Goal: Information Seeking & Learning: Learn about a topic

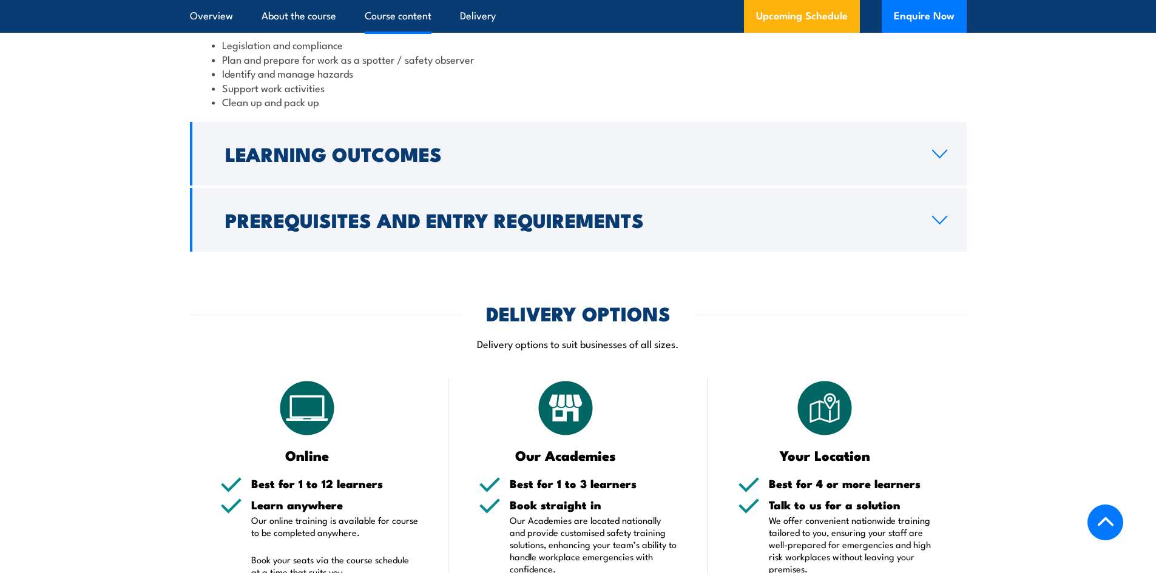
scroll to position [1213, 0]
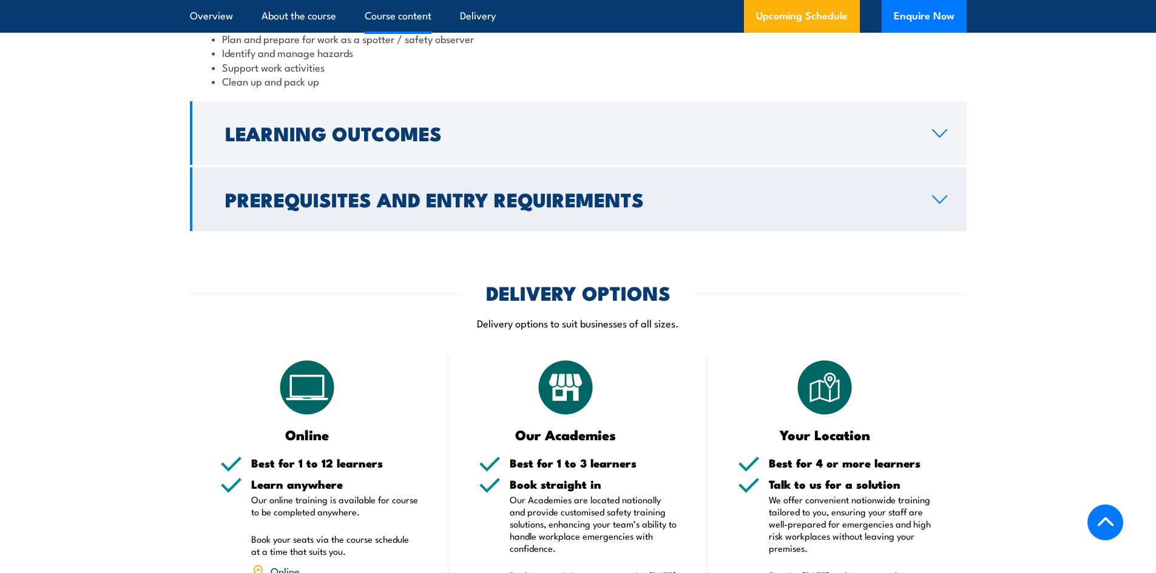
click at [436, 208] on h2 "Prerequisites and Entry Requirements" at bounding box center [568, 199] width 687 height 17
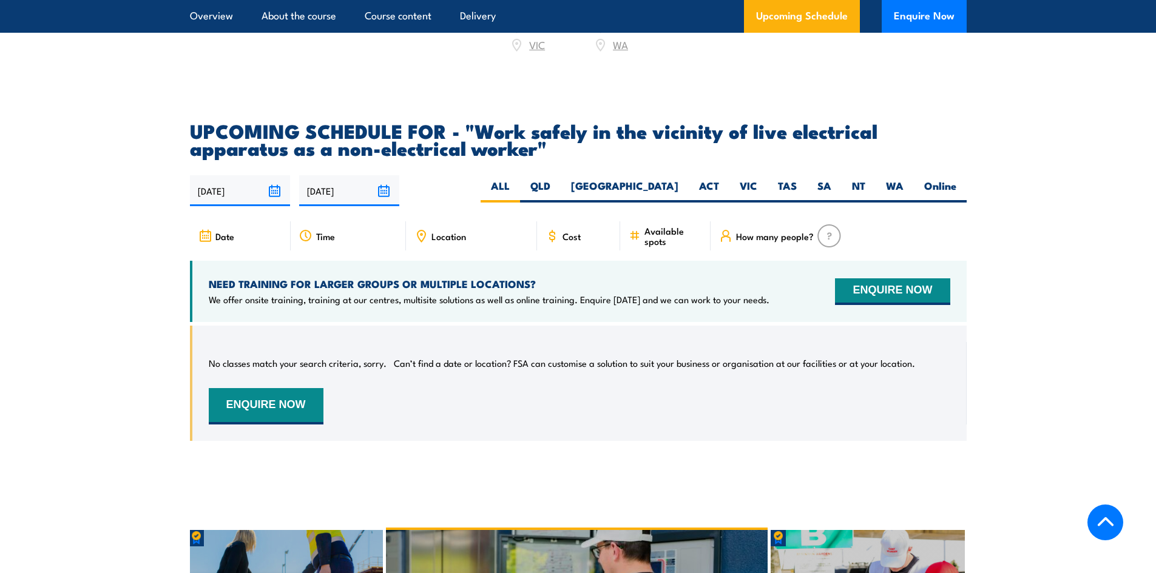
scroll to position [1942, 0]
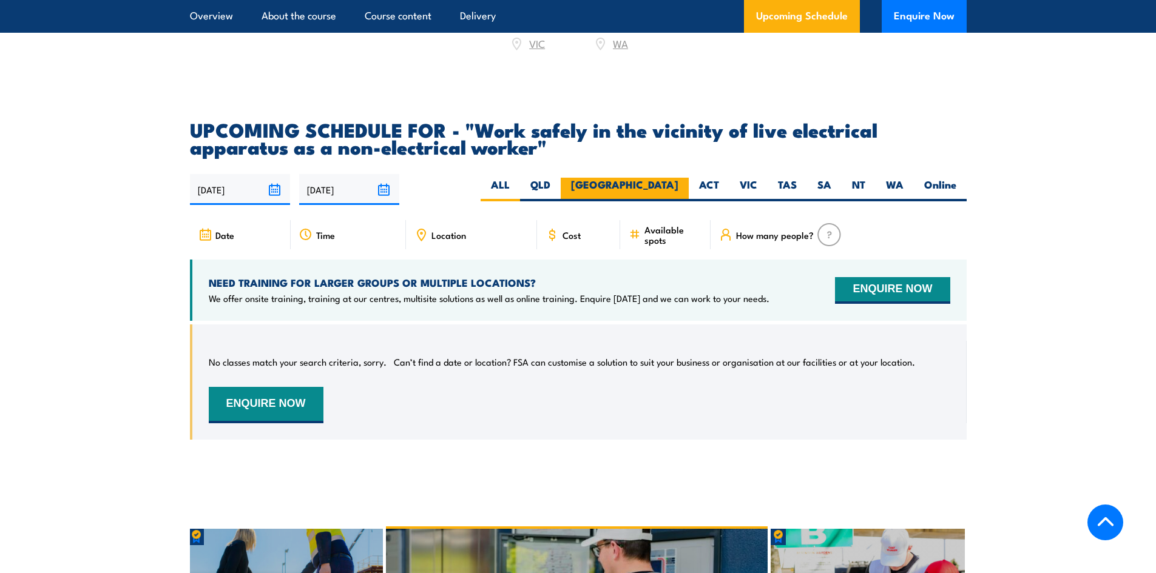
click at [669, 183] on label "[GEOGRAPHIC_DATA]" at bounding box center [625, 190] width 128 height 24
click at [678, 183] on input "[GEOGRAPHIC_DATA]" at bounding box center [682, 182] width 8 height 8
radio input "true"
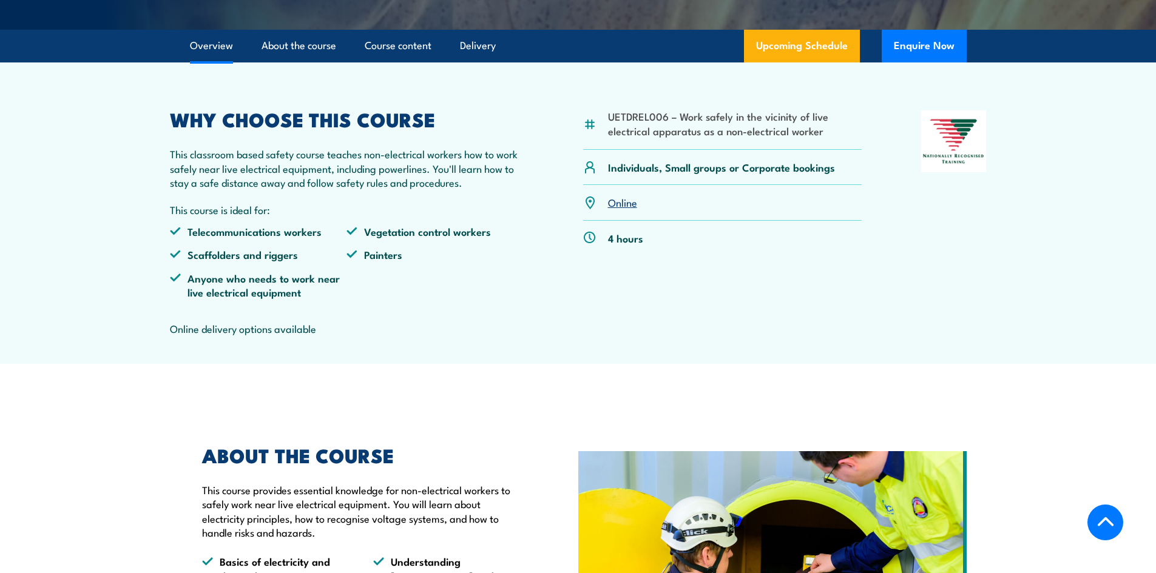
scroll to position [341, 0]
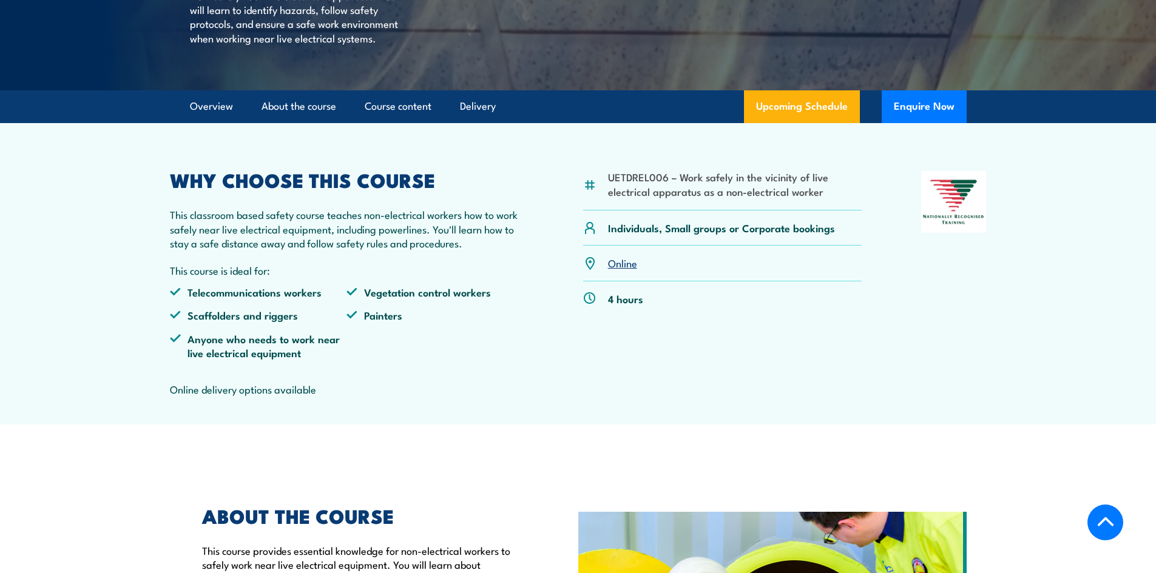
click at [623, 270] on link "Online" at bounding box center [622, 262] width 29 height 15
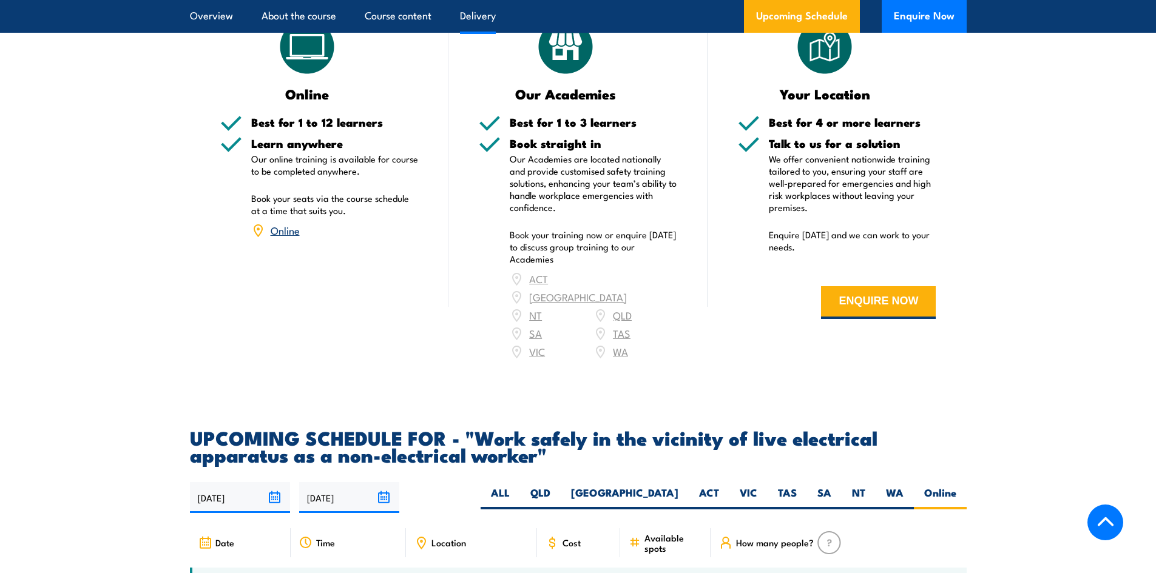
scroll to position [1494, 0]
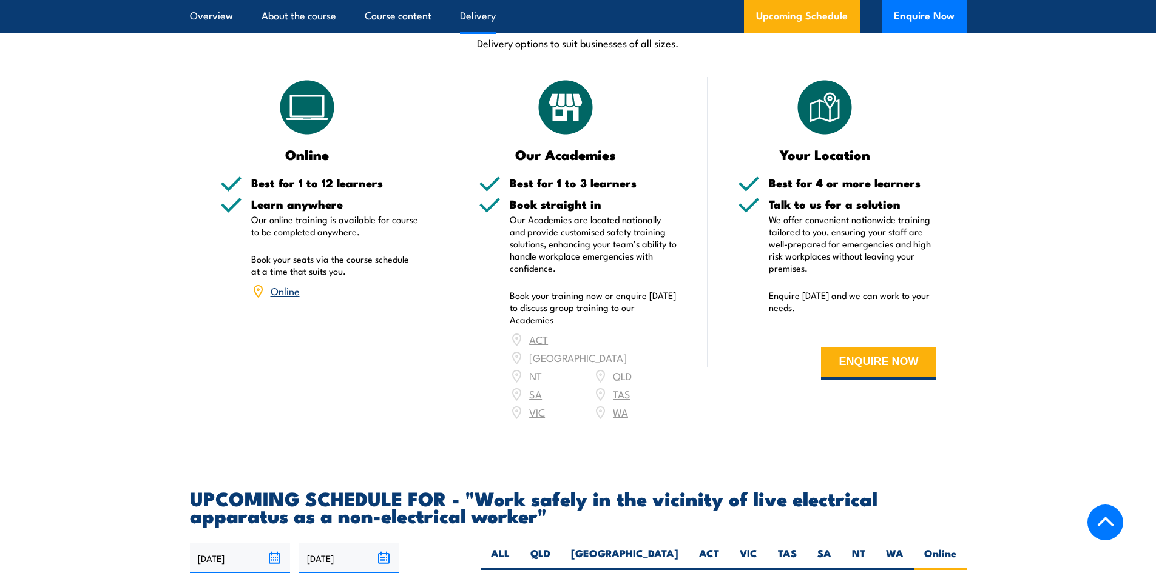
click at [623, 353] on div "ACT [GEOGRAPHIC_DATA] NT [GEOGRAPHIC_DATA] SA TAS [GEOGRAPHIC_DATA] [GEOGRAPHIC…" at bounding box center [593, 376] width 167 height 91
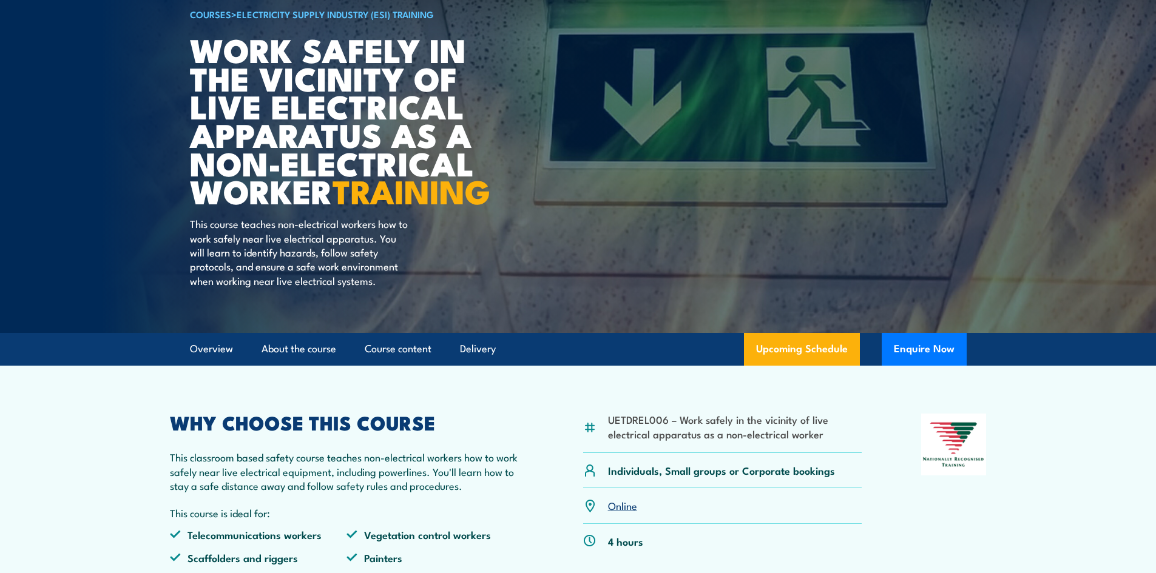
scroll to position [0, 0]
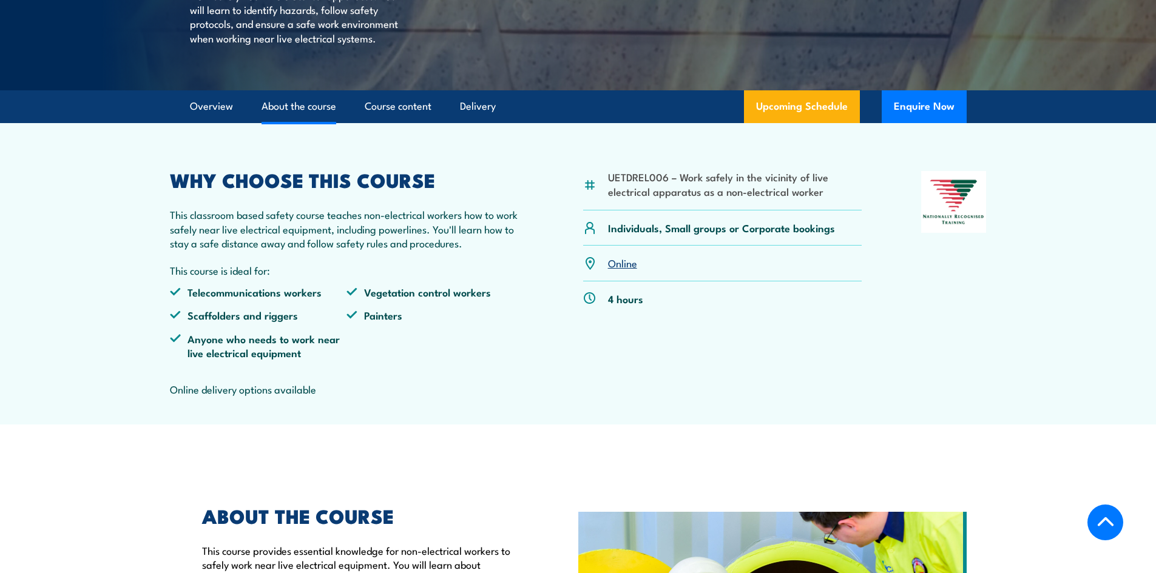
click at [312, 123] on link "About the course" at bounding box center [299, 106] width 75 height 32
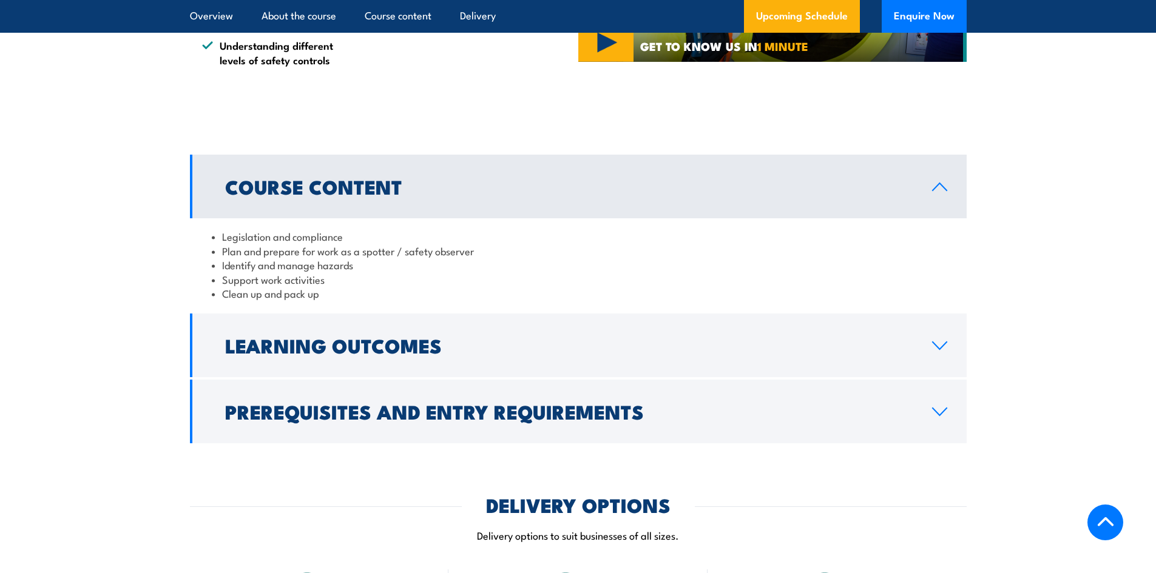
scroll to position [1014, 0]
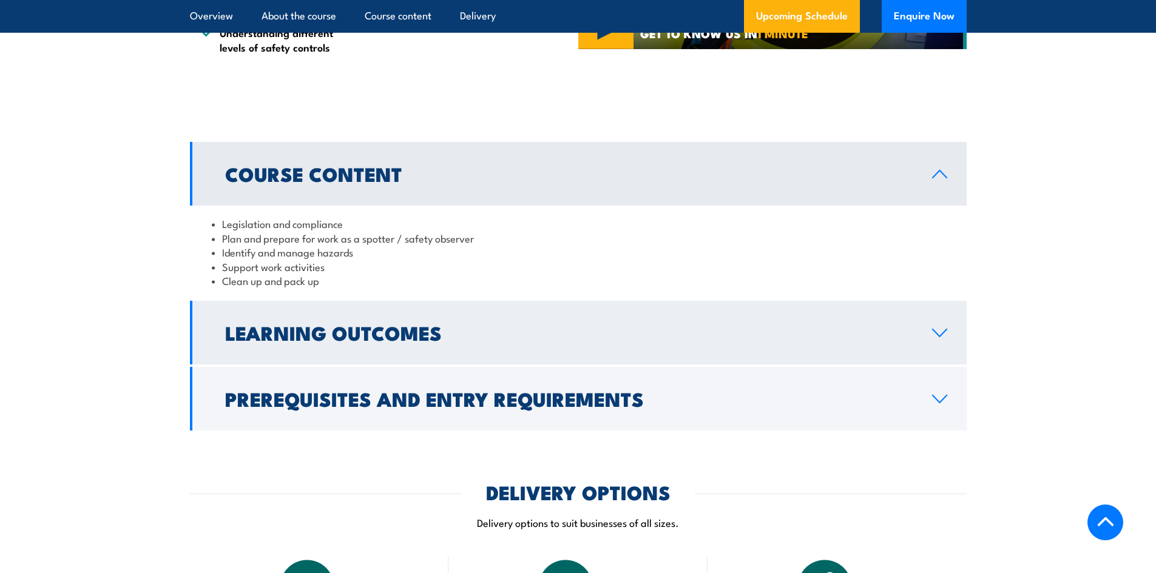
click at [413, 341] on h2 "Learning Outcomes" at bounding box center [568, 332] width 687 height 17
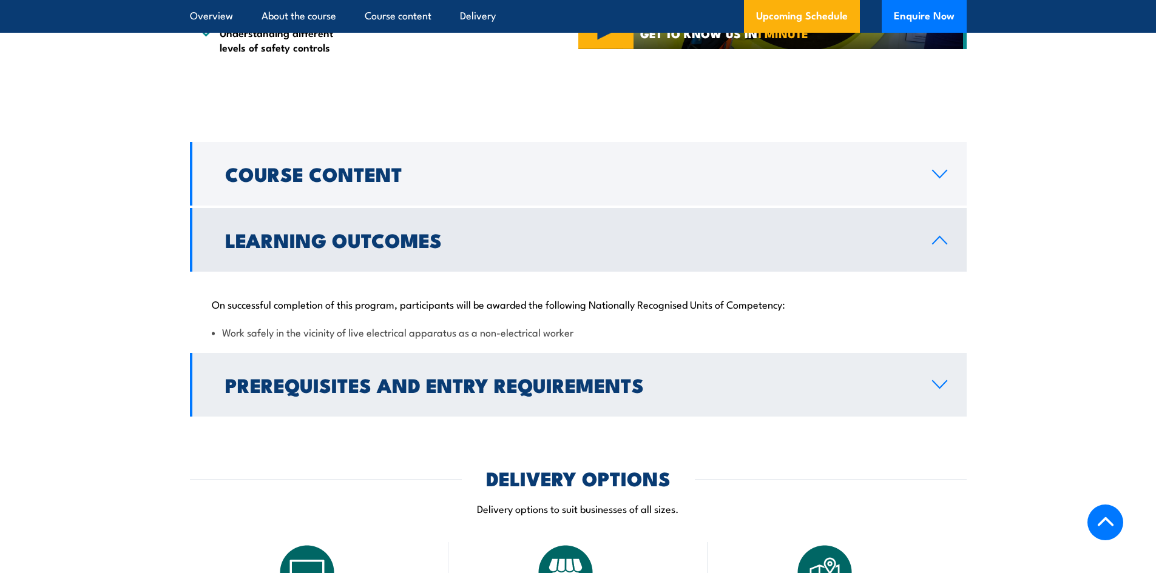
click at [484, 393] on h2 "Prerequisites and Entry Requirements" at bounding box center [568, 384] width 687 height 17
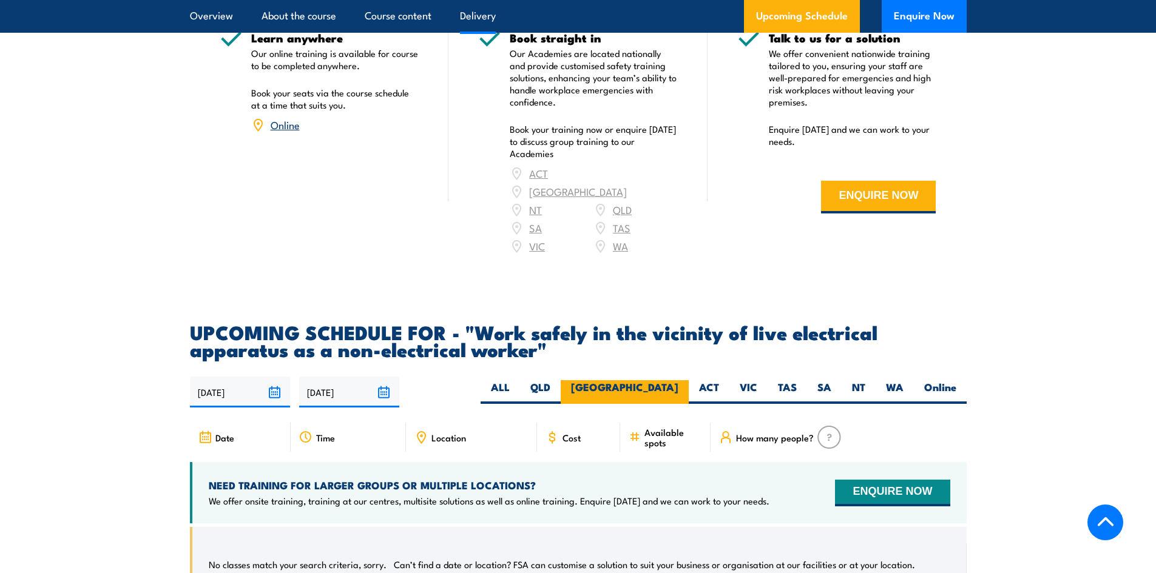
scroll to position [1742, 0]
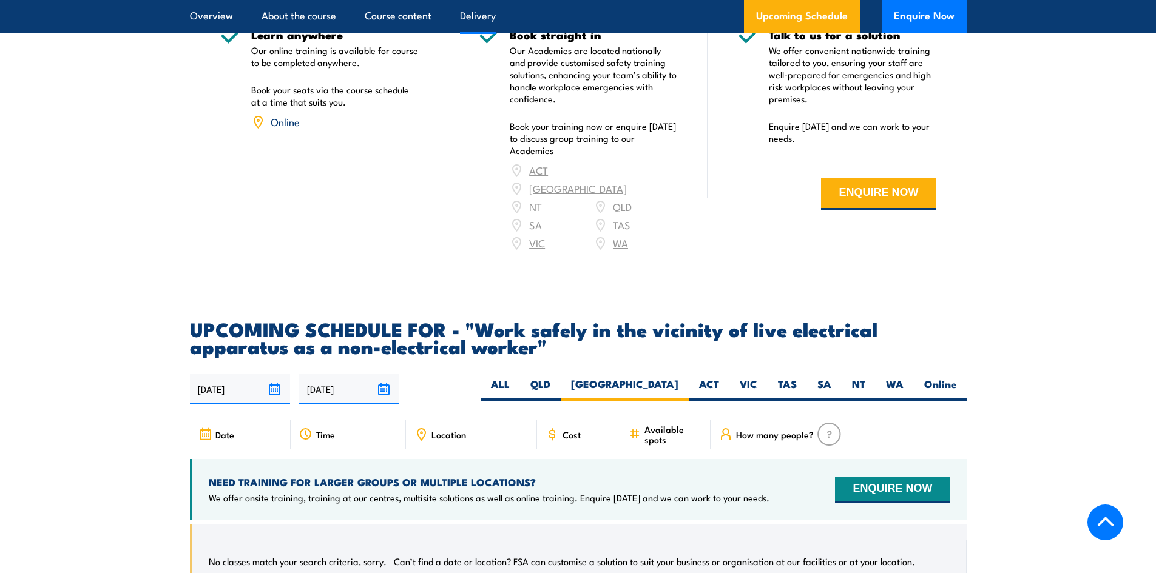
click at [552, 439] on div "Cost" at bounding box center [579, 434] width 84 height 29
click at [567, 434] on span "Cost" at bounding box center [571, 435] width 18 height 10
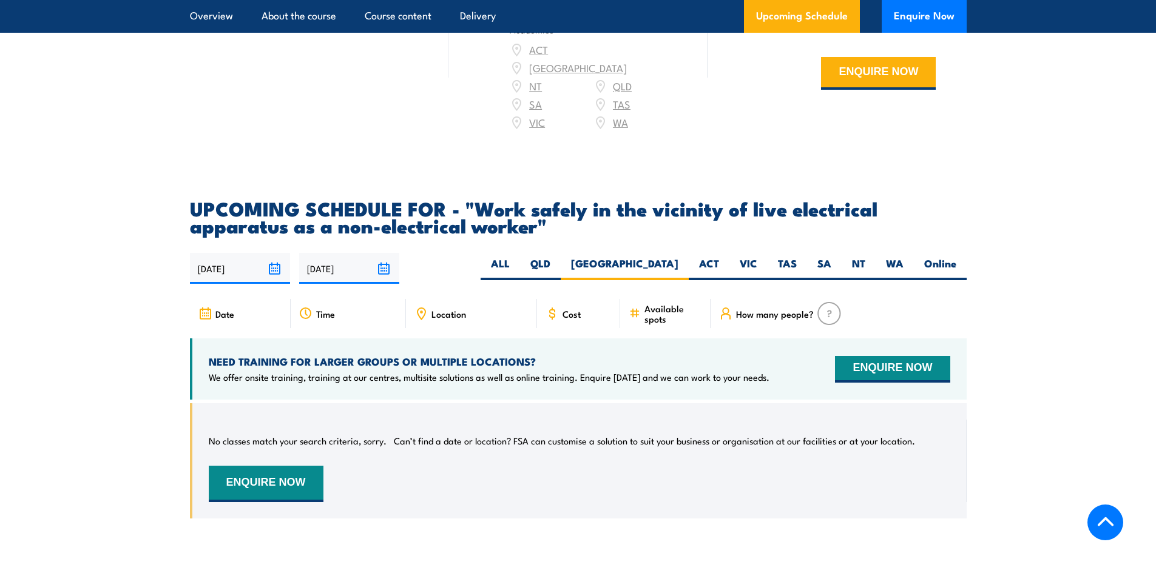
scroll to position [1863, 0]
click at [237, 266] on input "[DATE]" at bounding box center [240, 267] width 100 height 31
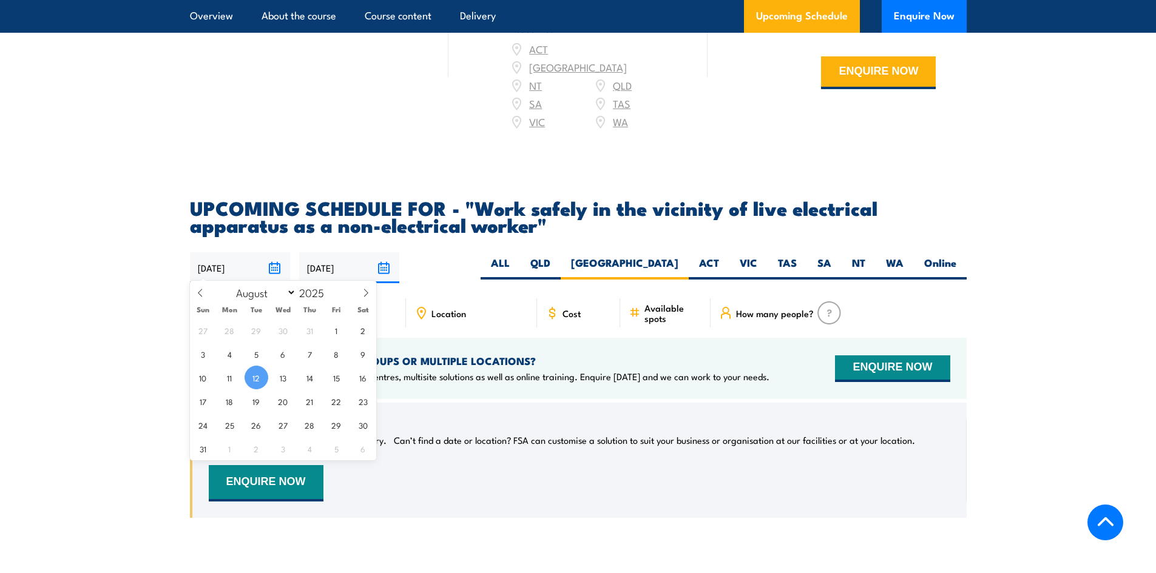
click at [237, 266] on input "[DATE]" at bounding box center [240, 267] width 100 height 31
click at [359, 266] on input "[DATE]" at bounding box center [349, 267] width 100 height 31
click at [245, 259] on input "[DATE]" at bounding box center [240, 267] width 100 height 31
click at [377, 258] on input "[DATE]" at bounding box center [349, 267] width 100 height 31
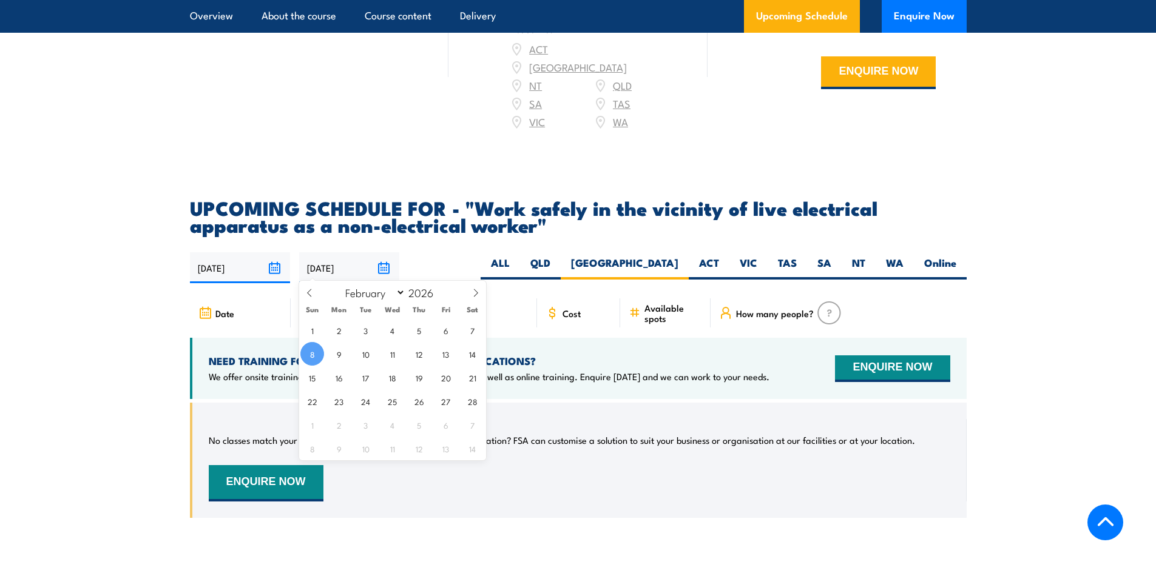
click at [449, 241] on article "UPCOMING SCHEDULE FOR - "Work safely in the vicinity of live electrical apparat…" at bounding box center [578, 367] width 777 height 337
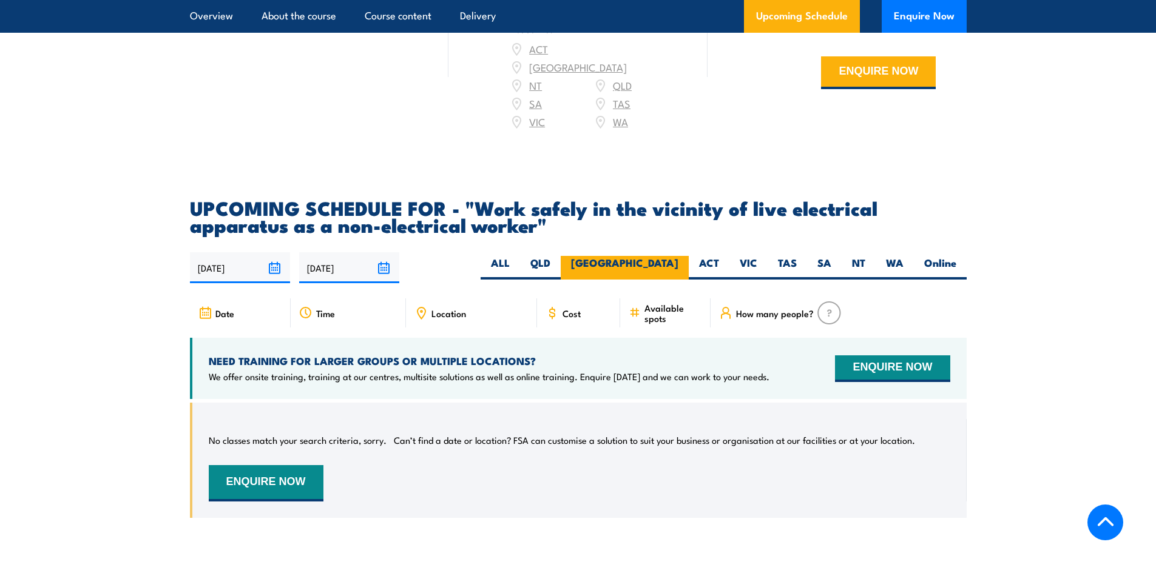
click at [677, 262] on label "[GEOGRAPHIC_DATA]" at bounding box center [625, 268] width 128 height 24
click at [678, 262] on input "[GEOGRAPHIC_DATA]" at bounding box center [682, 260] width 8 height 8
click at [933, 261] on label "Online" at bounding box center [940, 268] width 53 height 24
click at [956, 261] on input "Online" at bounding box center [960, 260] width 8 height 8
radio input "true"
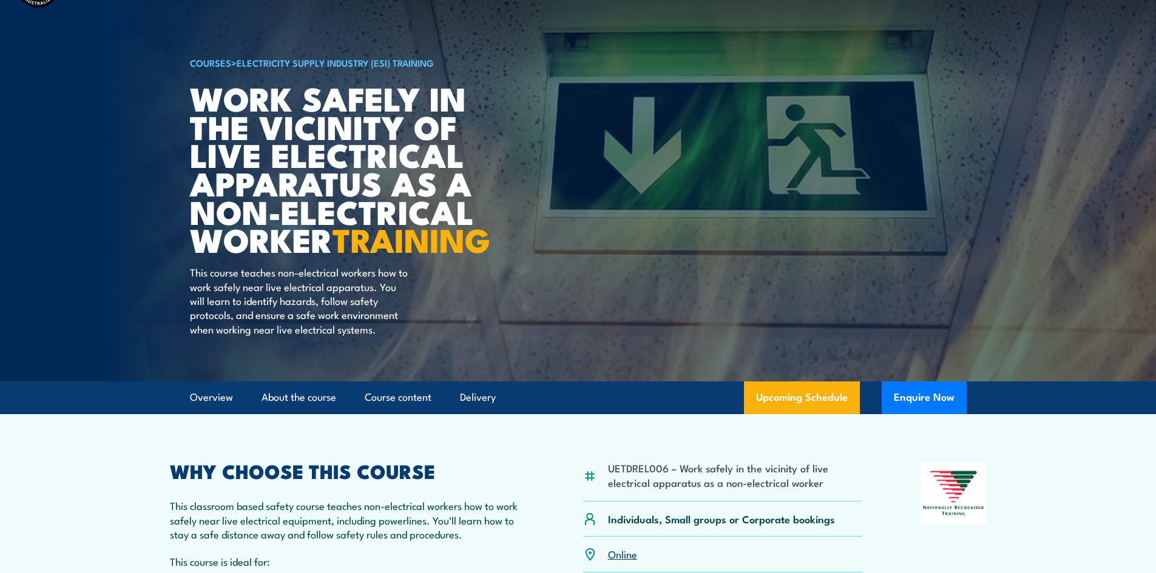
scroll to position [243, 0]
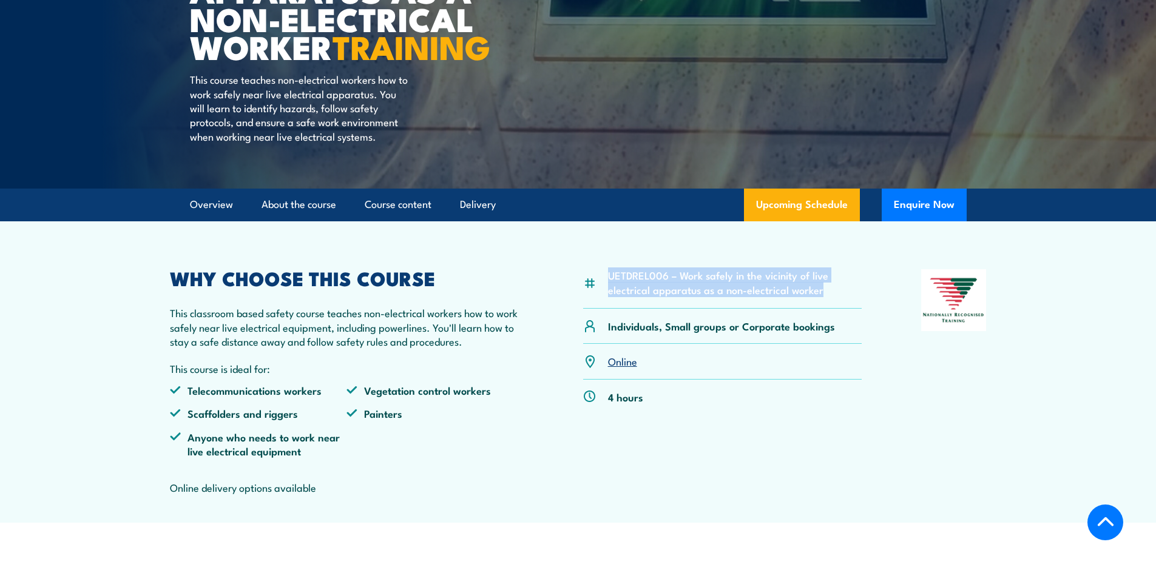
drag, startPoint x: 609, startPoint y: 305, endPoint x: 820, endPoint y: 320, distance: 211.7
click at [820, 297] on li "UETDREL006 – Work safely in the vicinity of live electrical apparatus as a non-…" at bounding box center [735, 282] width 254 height 29
copy li "UETDREL006 – Work safely in the vicinity of live electrical apparatus as a non-…"
